Goal: Complete application form

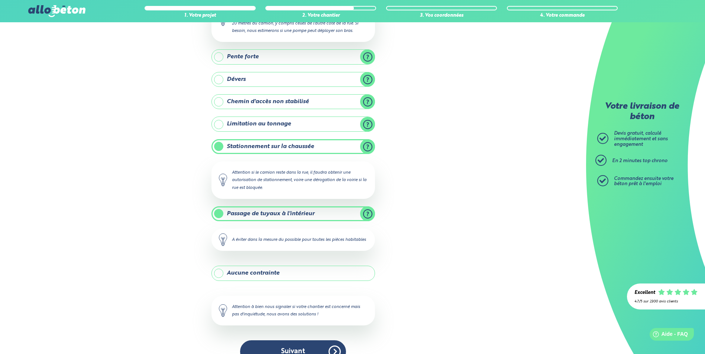
scroll to position [124, 0]
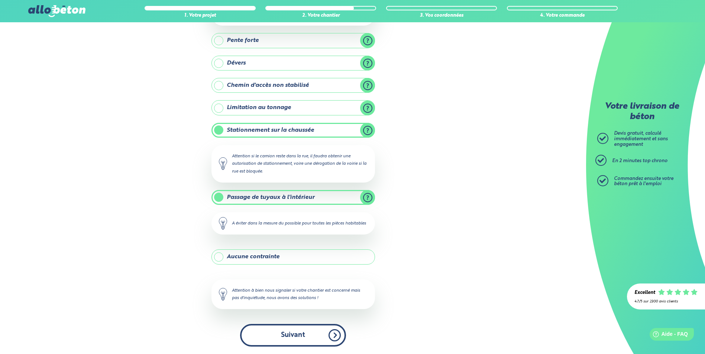
click at [274, 338] on button "Suivant" at bounding box center [293, 335] width 106 height 23
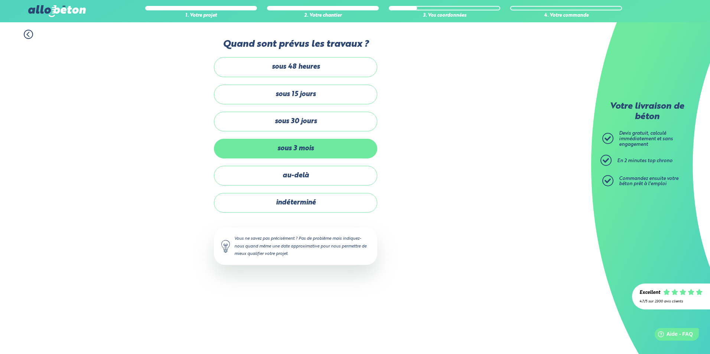
click at [297, 148] on label "sous 3 mois" at bounding box center [295, 149] width 163 height 20
click at [0, 0] on input "sous 3 mois" at bounding box center [0, 0] width 0 height 0
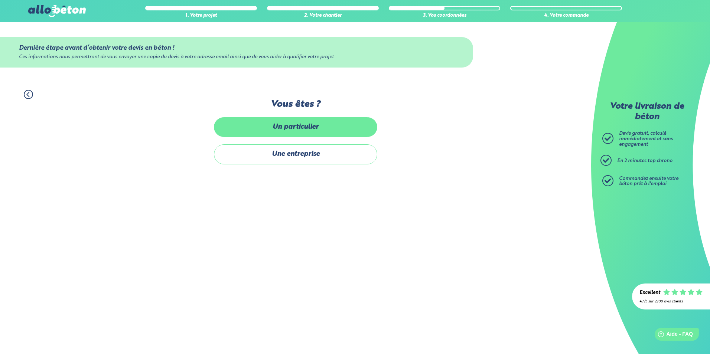
click at [328, 126] on label "Un particulier" at bounding box center [295, 127] width 163 height 20
click at [0, 0] on input "Un particulier" at bounding box center [0, 0] width 0 height 0
